Goal: Find contact information: Obtain details needed to contact an individual or organization

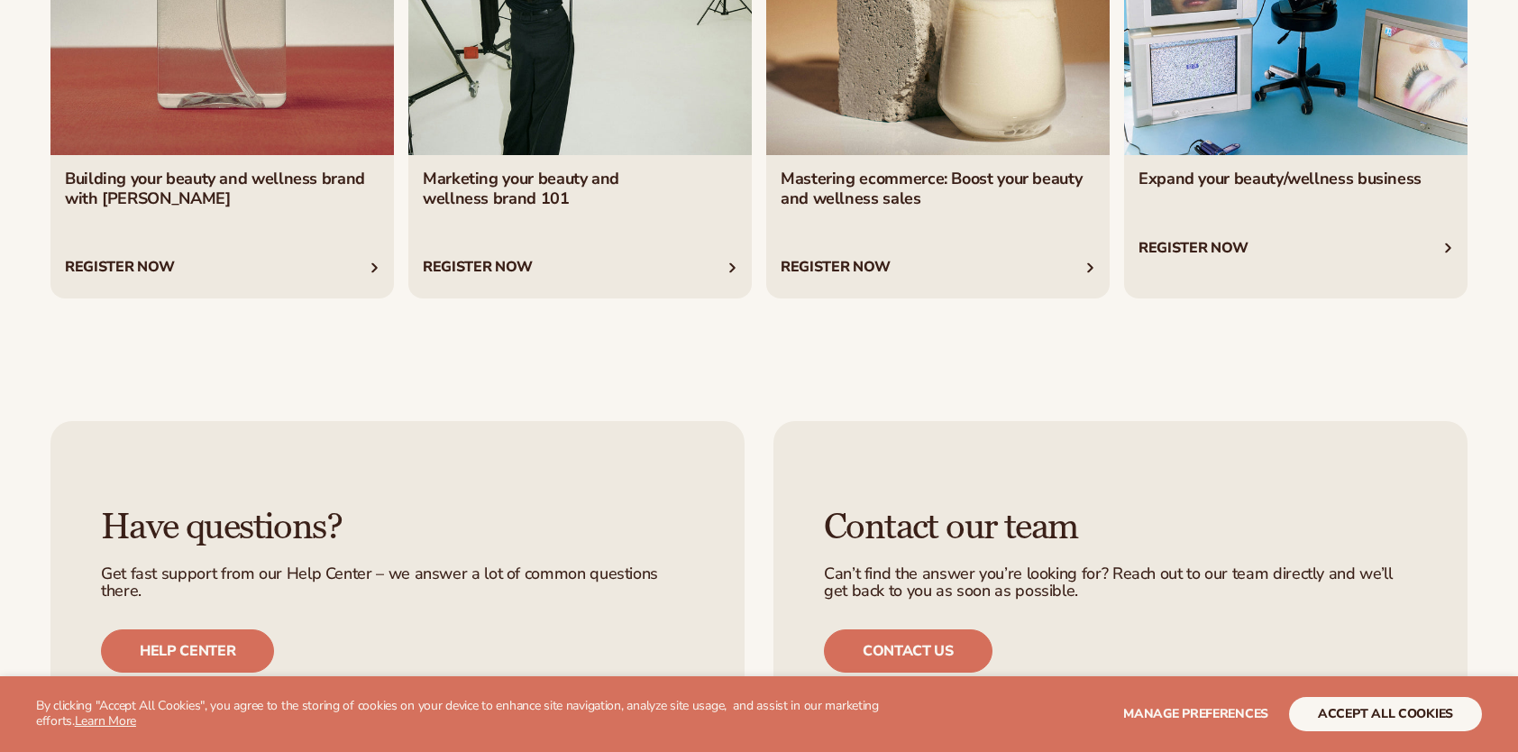
scroll to position [7301, 0]
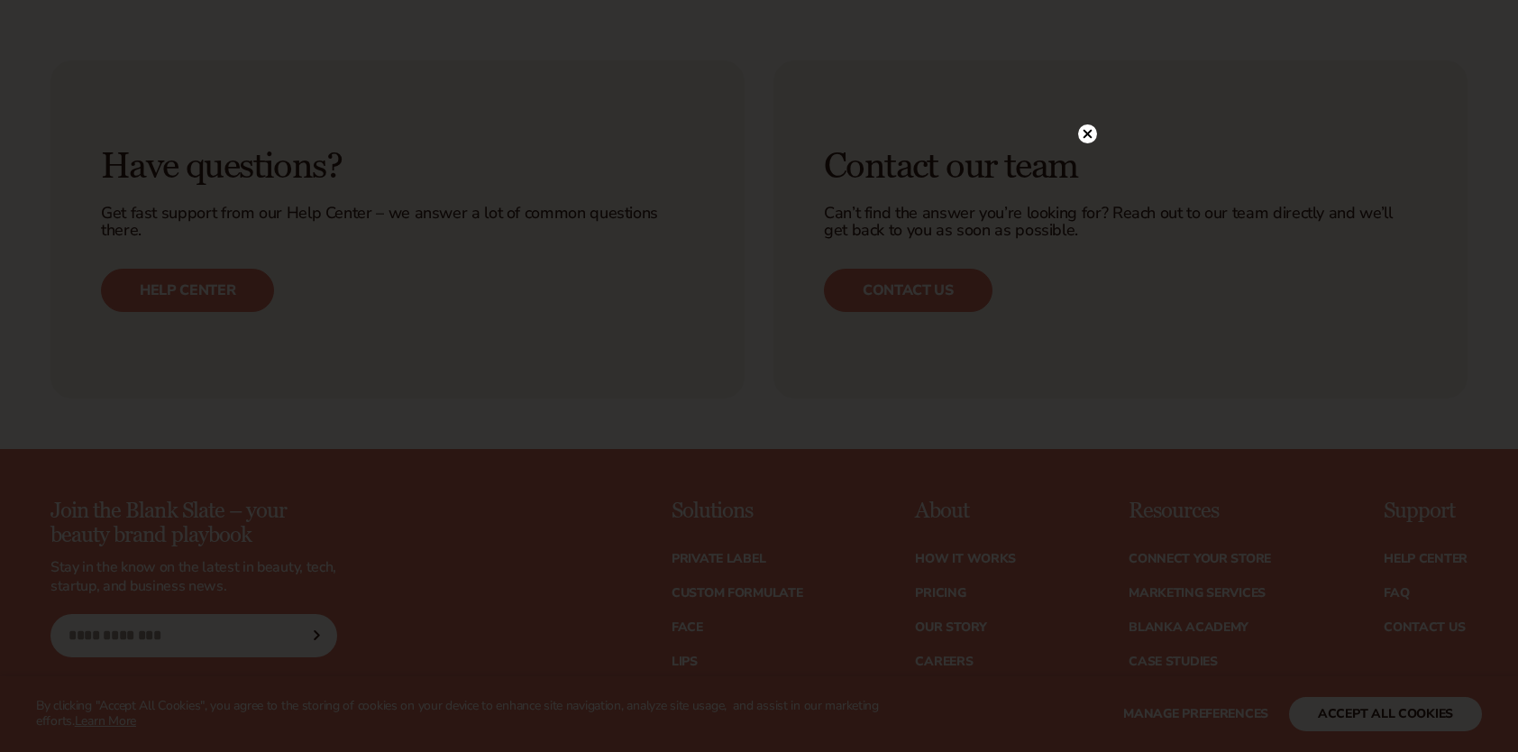
click at [1089, 377] on div at bounding box center [759, 376] width 1518 height 752
click at [1086, 137] on circle at bounding box center [1087, 133] width 19 height 19
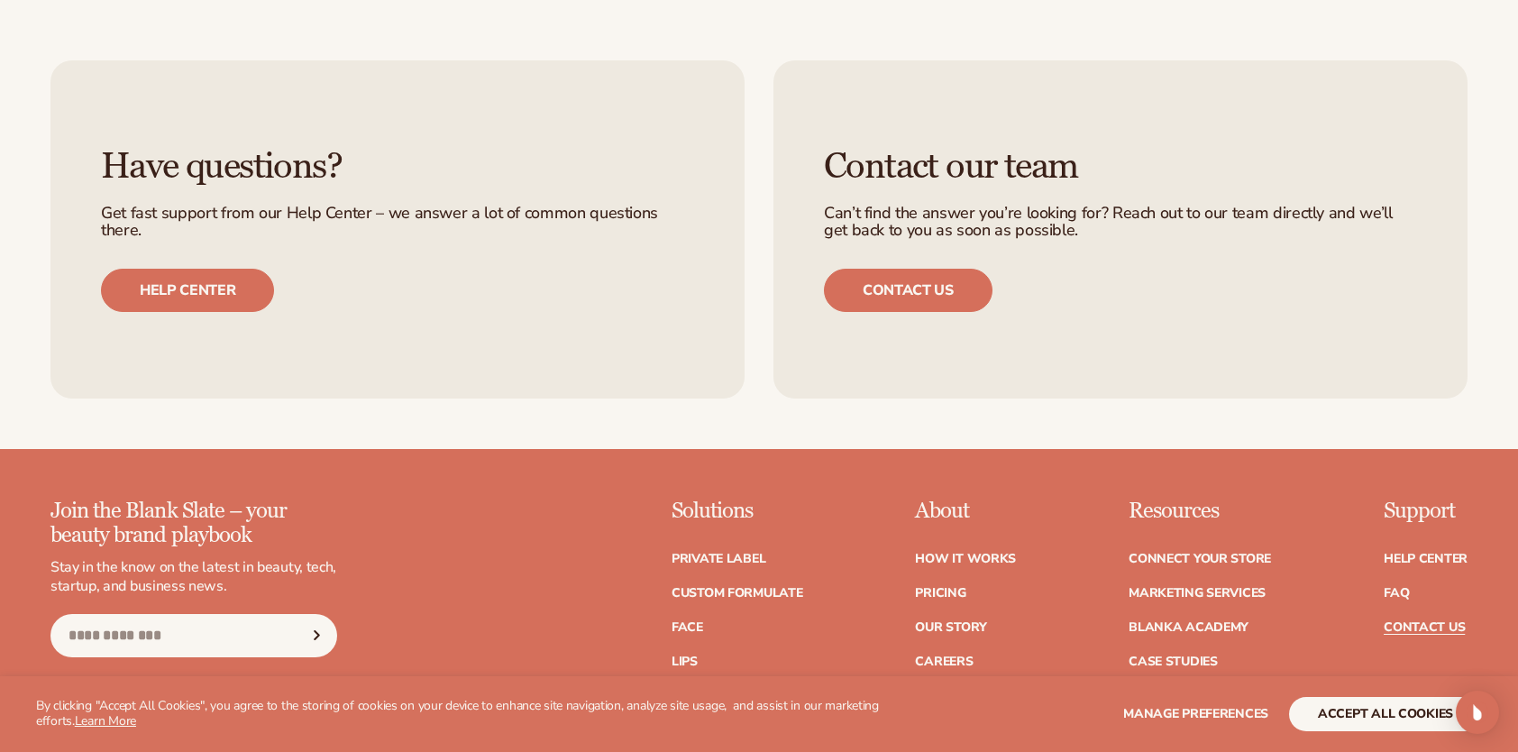
click at [1438, 627] on link "Contact Us" at bounding box center [1424, 627] width 81 height 13
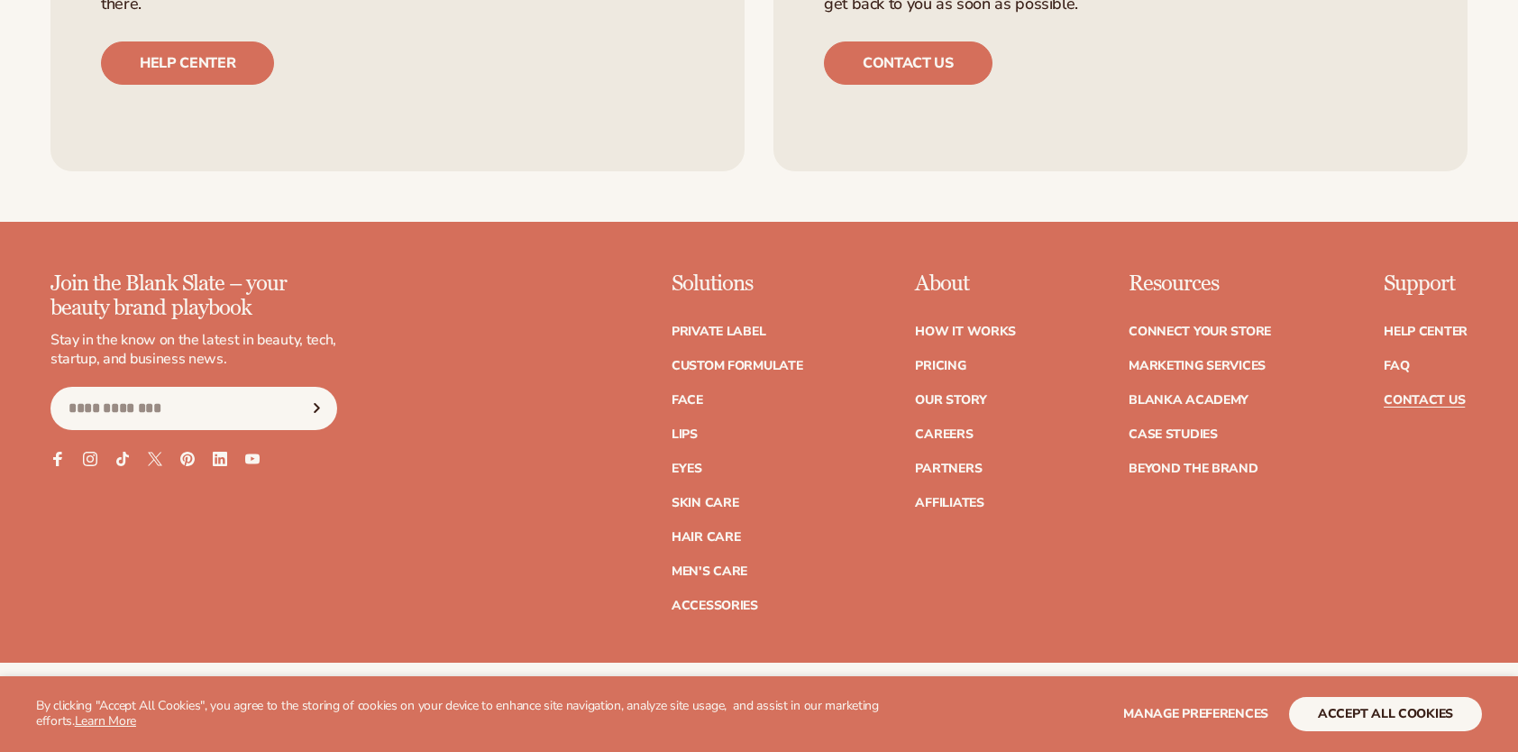
scroll to position [1426, 0]
